Goal: Information Seeking & Learning: Check status

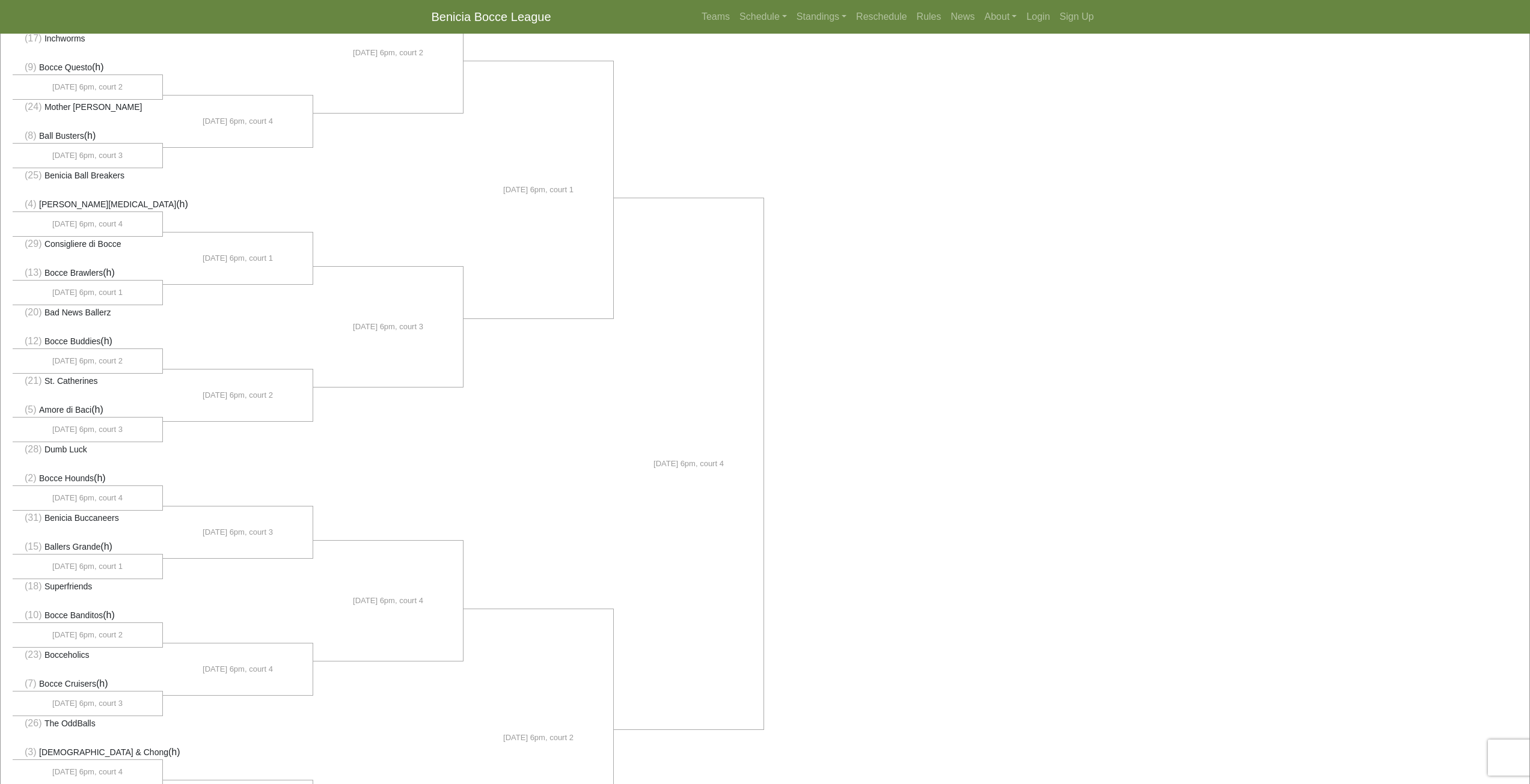
scroll to position [361, 0]
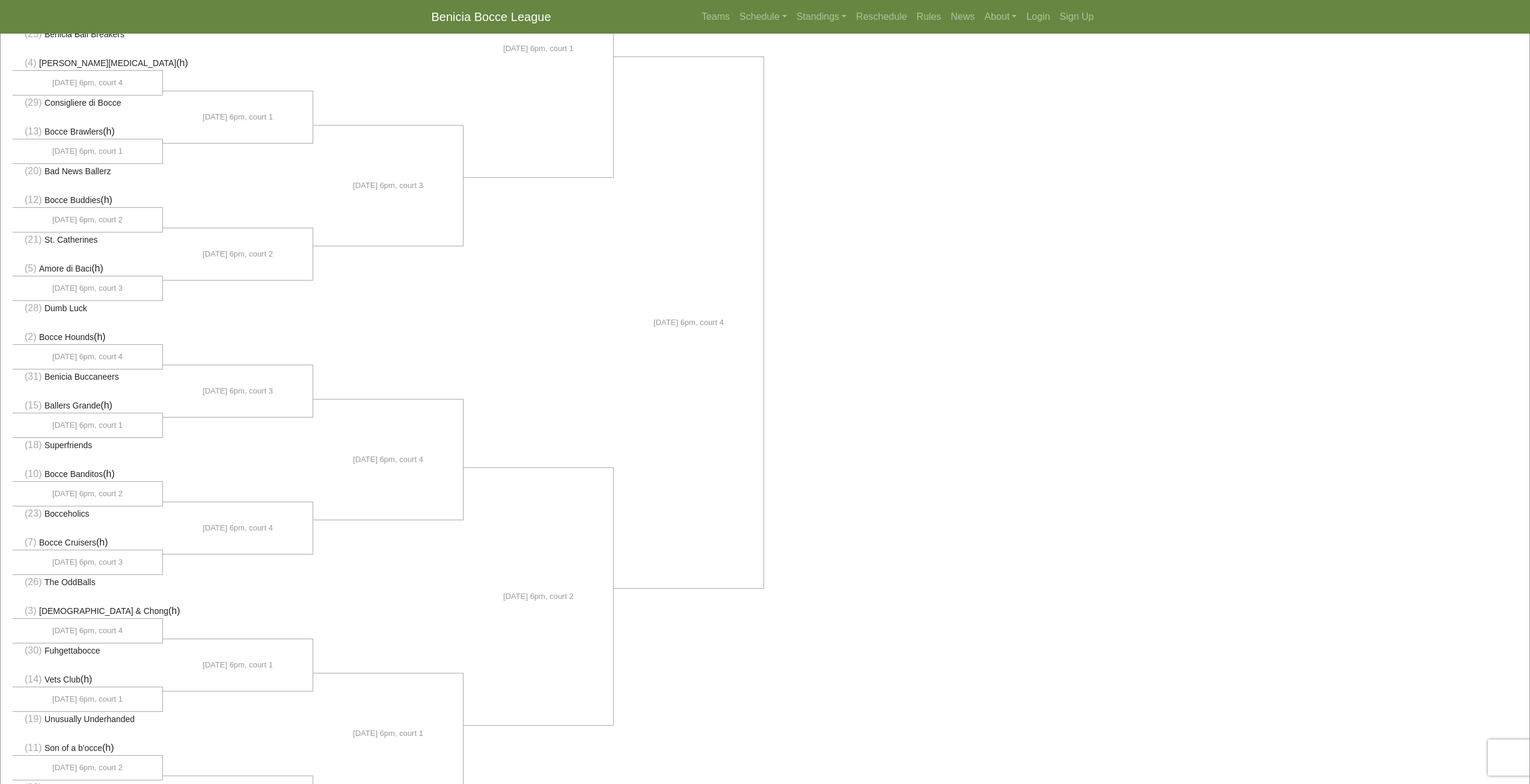
drag, startPoint x: 69, startPoint y: 173, endPoint x: 113, endPoint y: 171, distance: 44.0
click at [111, 171] on li "(20) Bad News Ballerz" at bounding box center [88, 171] width 151 height 15
click at [133, 172] on li "(20) Bad News Ballerz" at bounding box center [88, 171] width 151 height 15
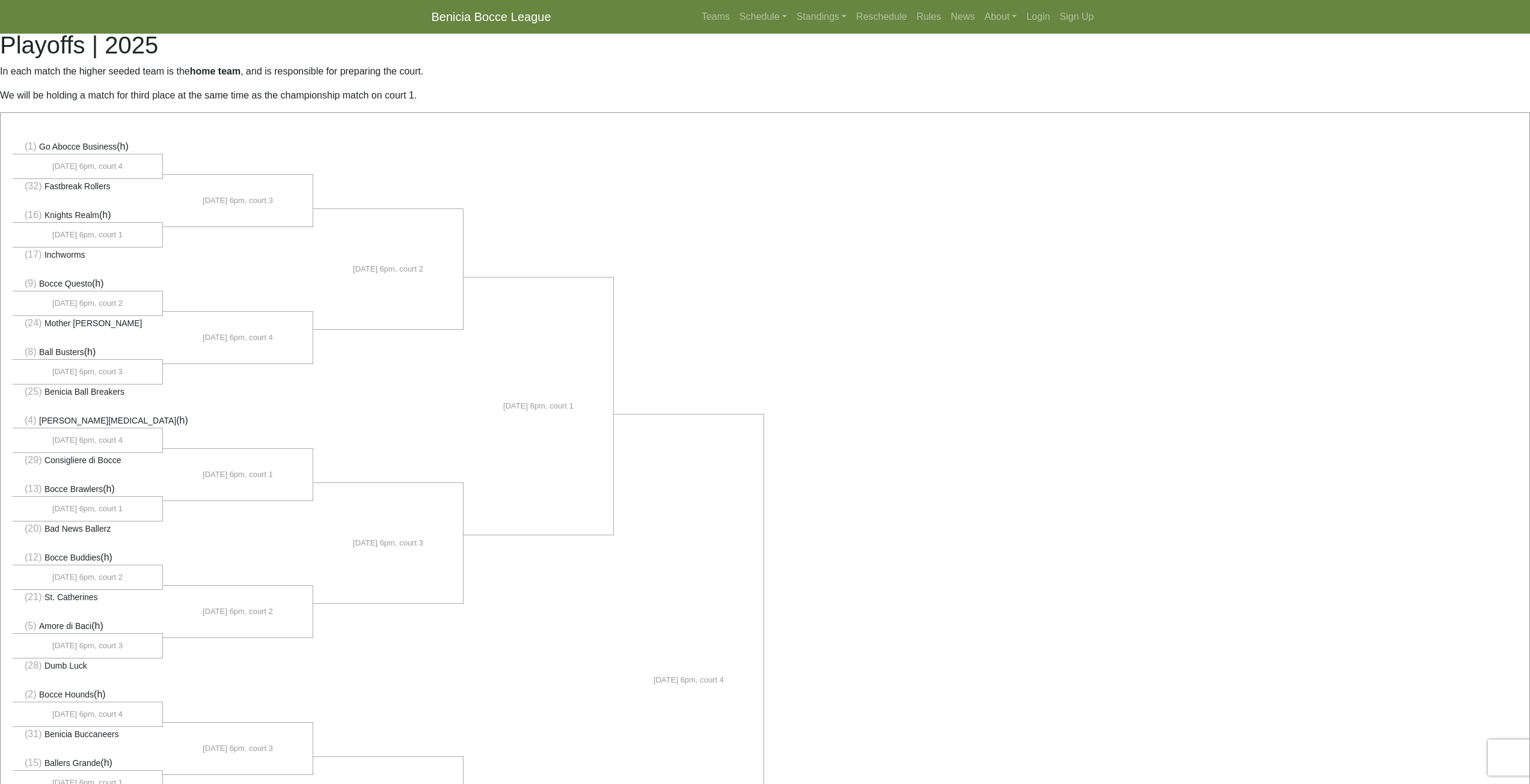
scroll to position [0, 0]
click at [827, 18] on link "Standings" at bounding box center [821, 17] width 60 height 24
click at [842, 88] on link "[DATE] Night" at bounding box center [840, 83] width 97 height 19
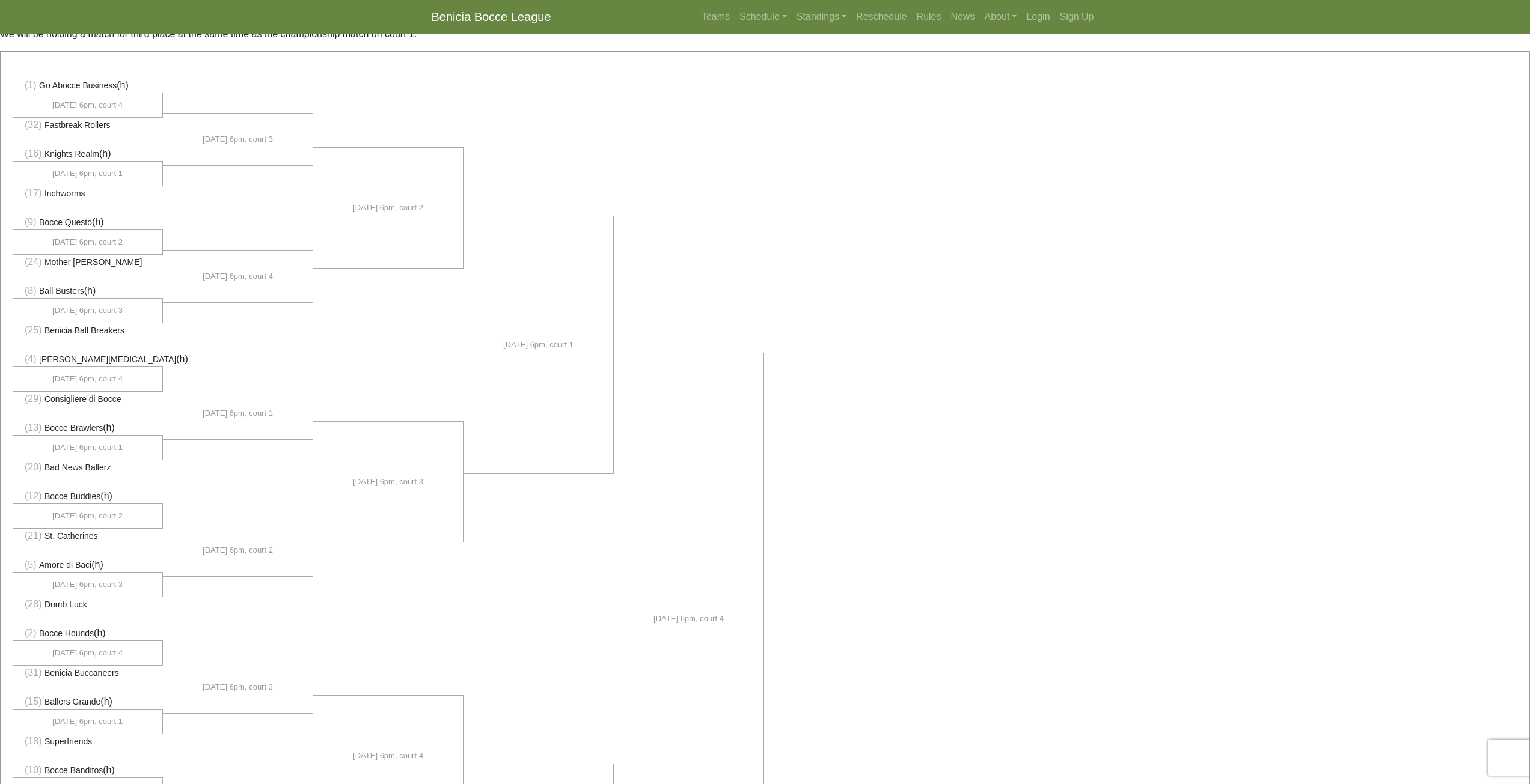
scroll to position [46, 0]
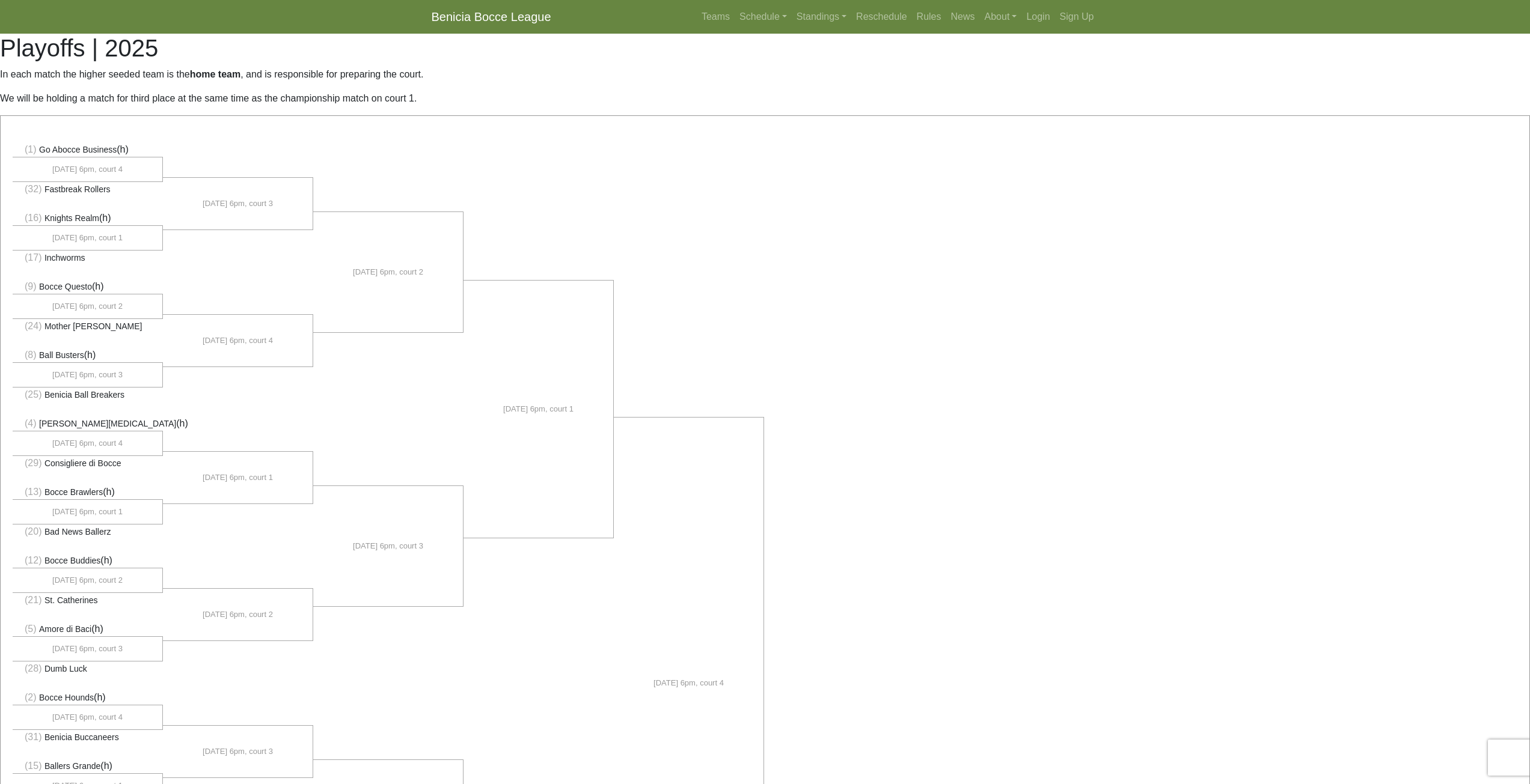
scroll to position [48, 0]
